Goal: Find specific page/section: Find specific page/section

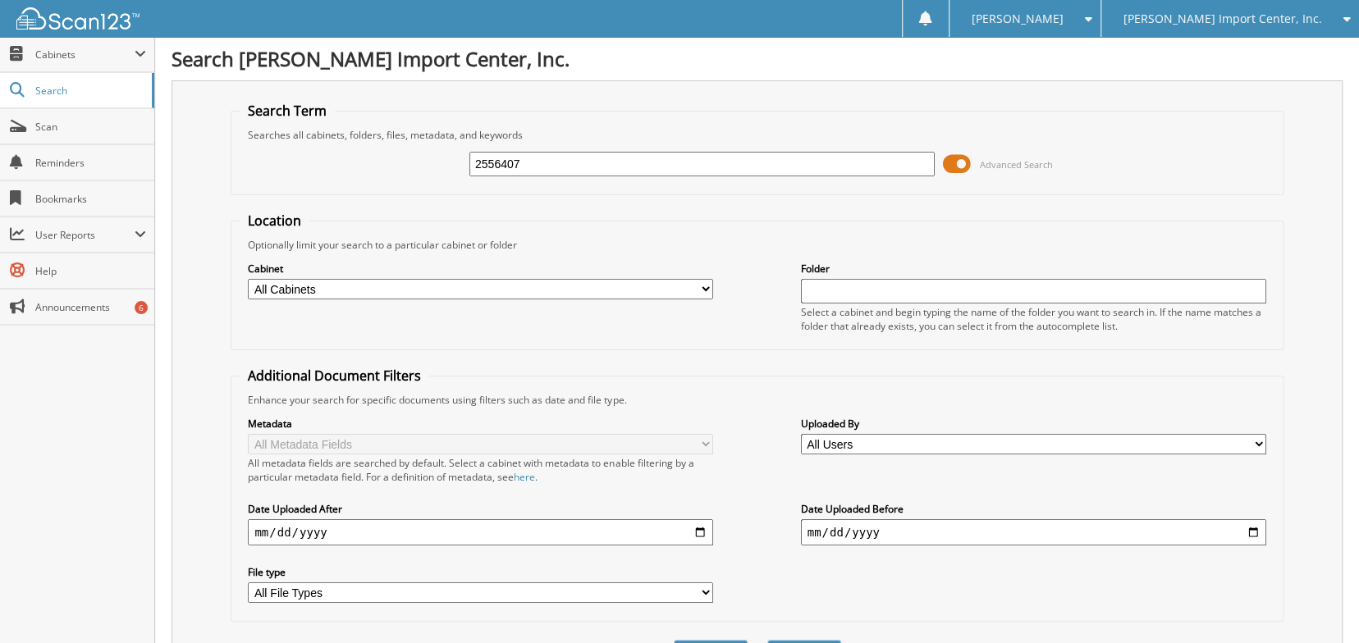
type input "2556407"
click at [767, 640] on button "Search" at bounding box center [804, 655] width 74 height 30
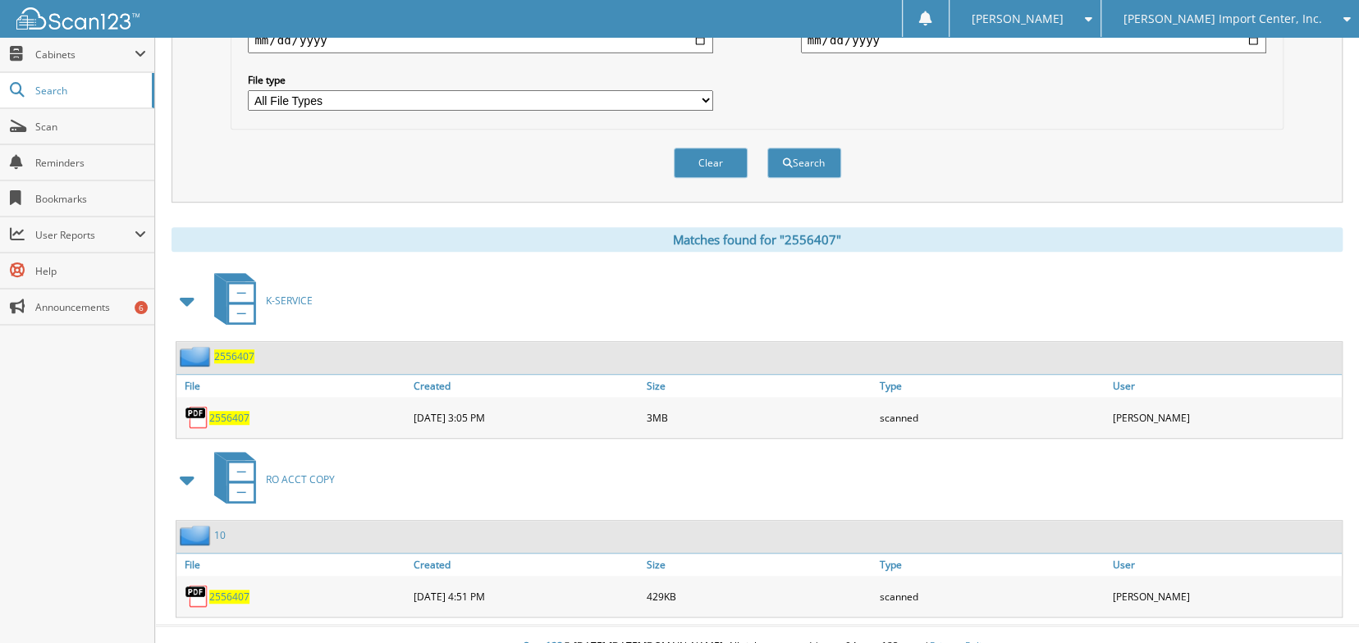
scroll to position [586, 0]
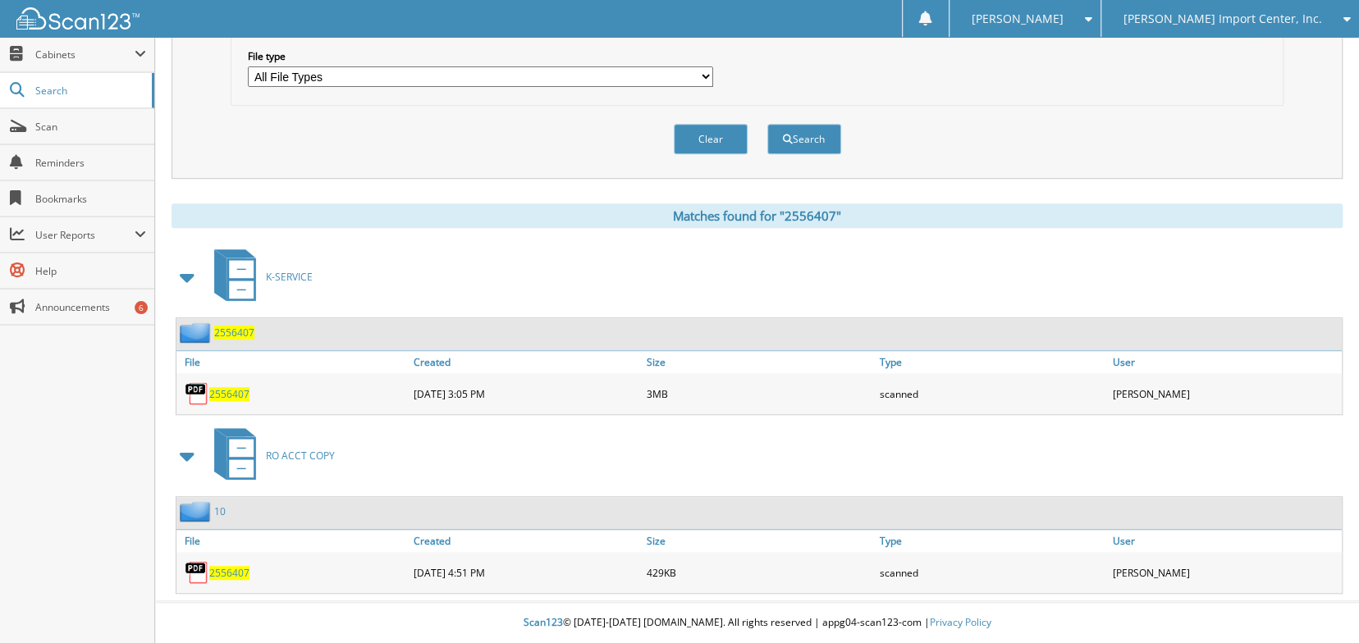
click at [236, 391] on span "2556407" at bounding box center [229, 394] width 40 height 14
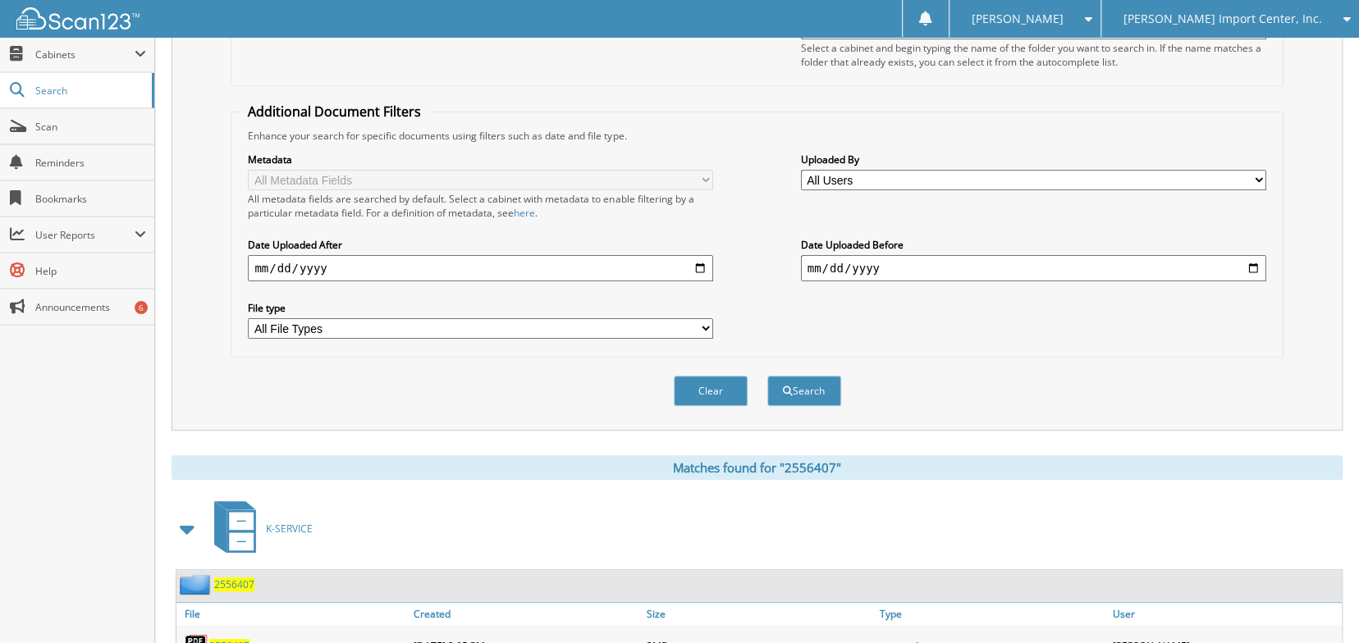
scroll to position [0, 0]
